Goal: Task Accomplishment & Management: Complete application form

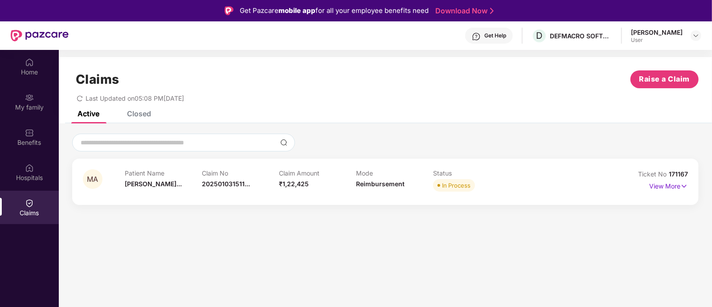
click at [31, 208] on div "Claims" at bounding box center [29, 207] width 59 height 33
click at [25, 74] on div "Home" at bounding box center [29, 72] width 59 height 9
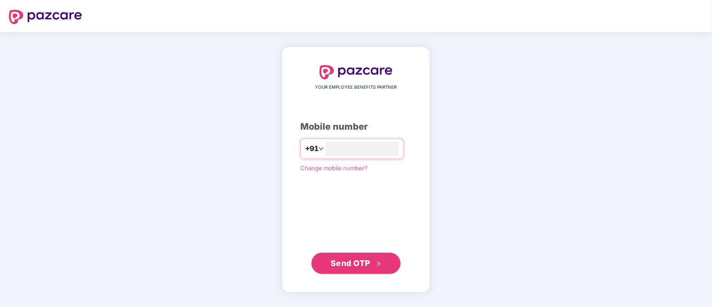
type input "**********"
click at [327, 268] on button "Send OTP" at bounding box center [355, 262] width 89 height 21
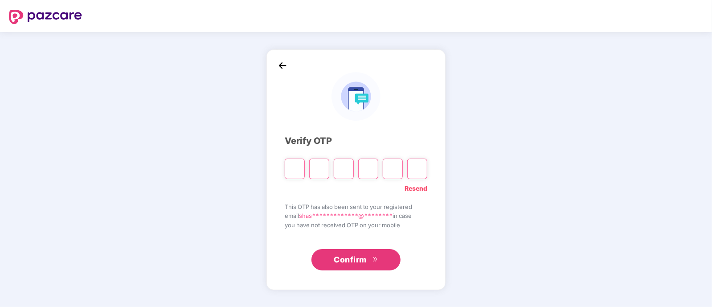
type input "*"
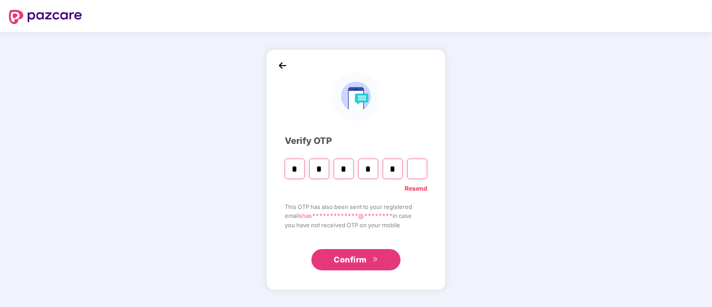
type input "*"
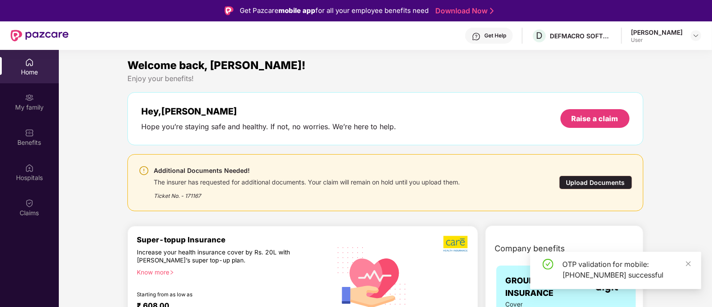
click at [606, 181] on div "Upload Documents" at bounding box center [595, 183] width 73 height 14
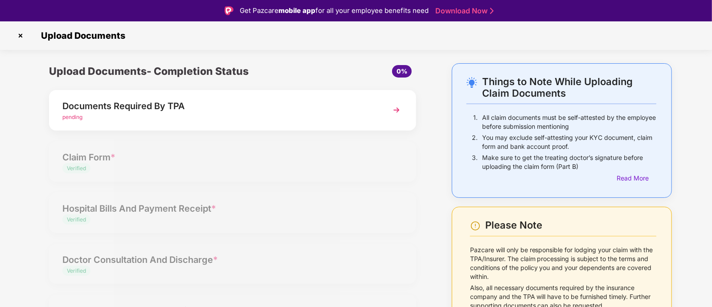
click at [221, 114] on div "pending" at bounding box center [218, 117] width 312 height 8
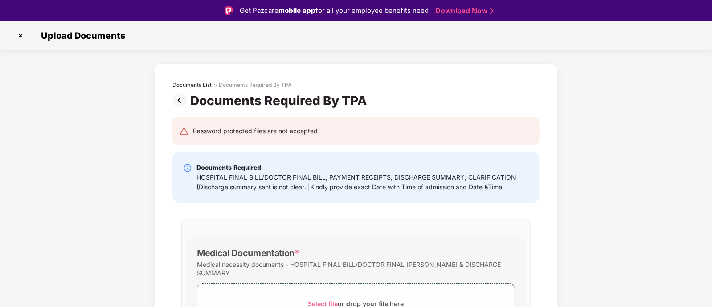
scroll to position [86, 0]
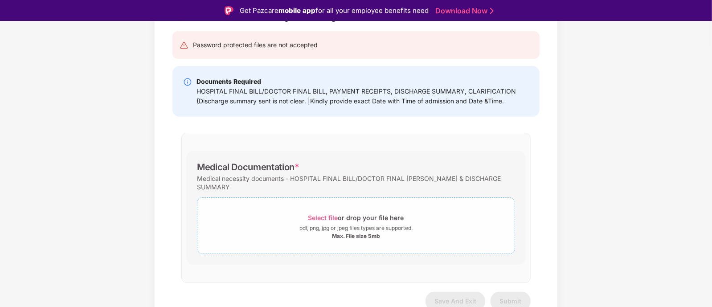
click at [328, 214] on span "Select file" at bounding box center [323, 218] width 30 height 8
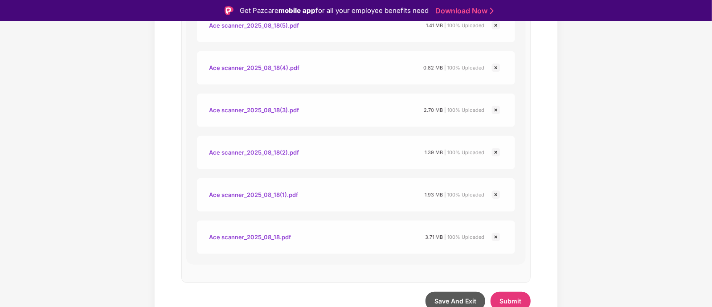
scroll to position [340, 0]
click at [518, 297] on span "Submit" at bounding box center [511, 301] width 22 height 8
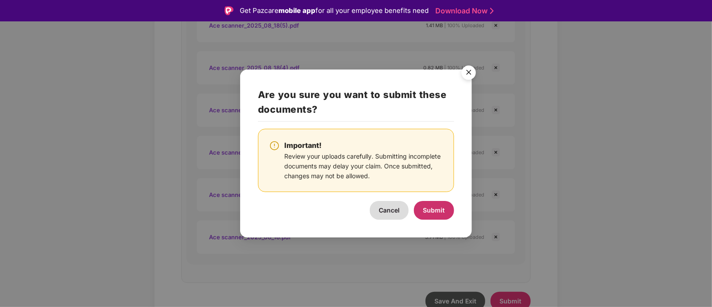
click at [428, 204] on button "Submit" at bounding box center [434, 210] width 40 height 19
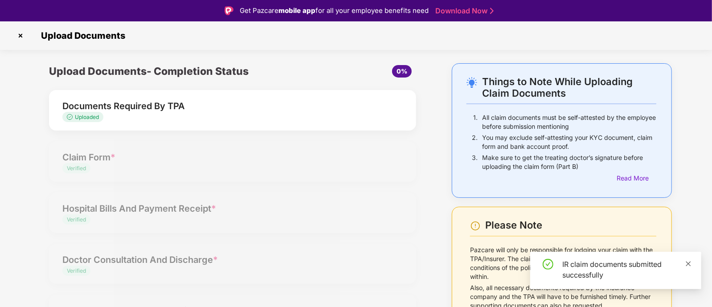
click at [688, 264] on icon "close" at bounding box center [688, 263] width 5 height 5
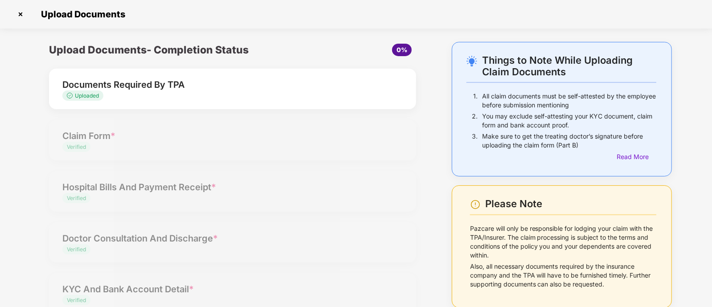
click at [397, 54] on span "0%" at bounding box center [402, 50] width 20 height 13
click at [202, 79] on div "Documents Required By TPA" at bounding box center [218, 85] width 312 height 14
click at [131, 77] on div "Documents Required By TPA Uploaded" at bounding box center [232, 89] width 367 height 41
click at [22, 15] on img at bounding box center [20, 14] width 14 height 14
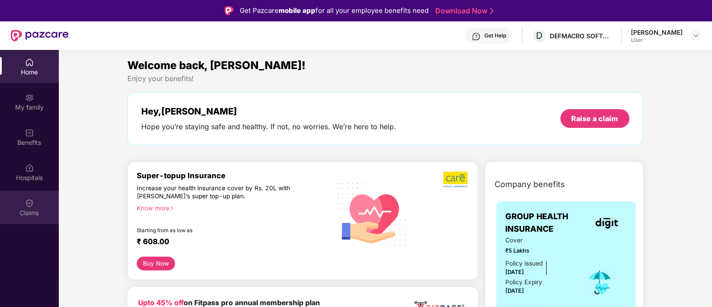
click at [29, 205] on img at bounding box center [29, 203] width 9 height 9
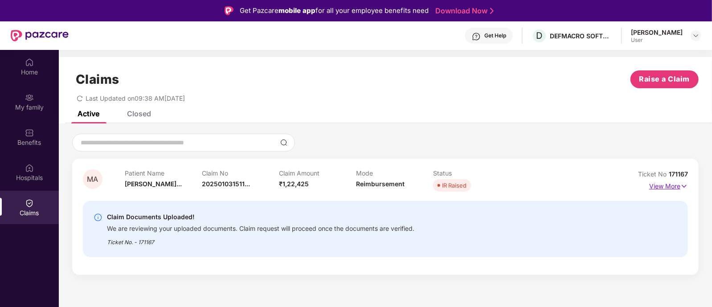
click at [683, 188] on img at bounding box center [684, 186] width 8 height 10
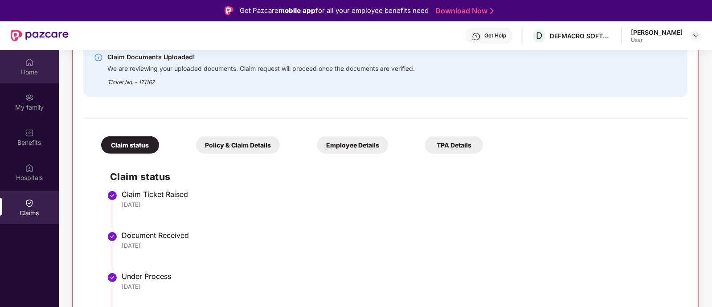
click at [24, 64] on div "Home" at bounding box center [29, 66] width 59 height 33
